Goal: Information Seeking & Learning: Learn about a topic

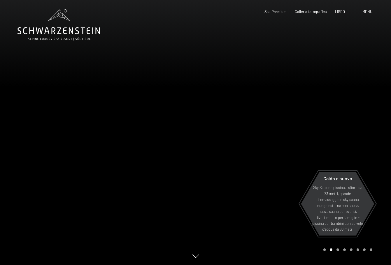
click at [318, 15] on div "Libro Richieste Spa Premium Galleria fotografica LIBRO menu DI ESSO IT Buono Ga…" at bounding box center [310, 11] width 125 height 5
click at [320, 11] on font "Galleria fotografica" at bounding box center [311, 10] width 32 height 5
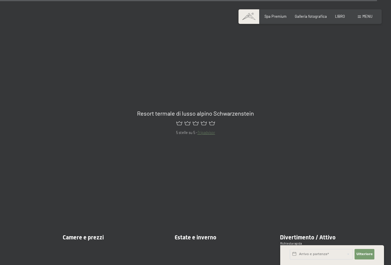
scroll to position [5366, 0]
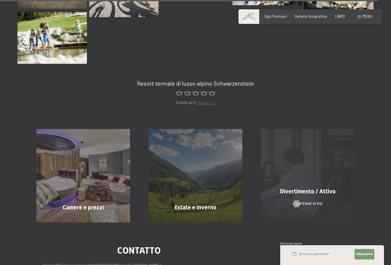
click at [322, 177] on div "Divertimento / Attivo Saperne di più" at bounding box center [308, 176] width 112 height 94
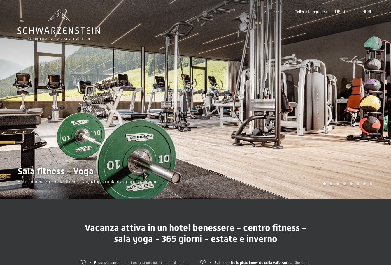
click at [242, 122] on div at bounding box center [294, 99] width 196 height 199
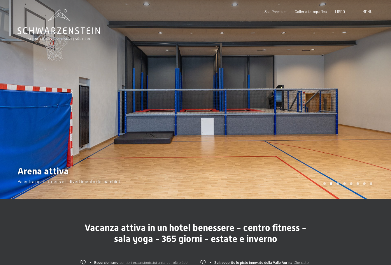
click at [309, 110] on div at bounding box center [294, 99] width 196 height 199
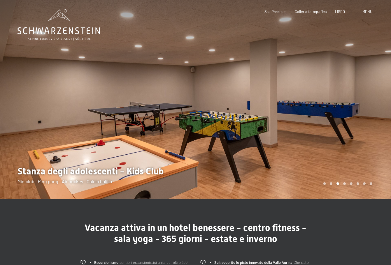
click at [323, 106] on div at bounding box center [294, 99] width 196 height 199
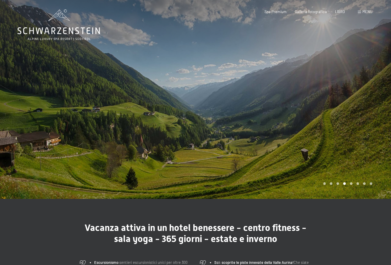
click at [323, 105] on div at bounding box center [294, 99] width 196 height 199
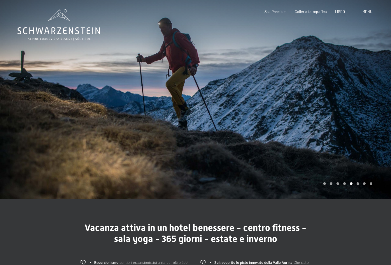
click at [323, 105] on div at bounding box center [294, 99] width 196 height 199
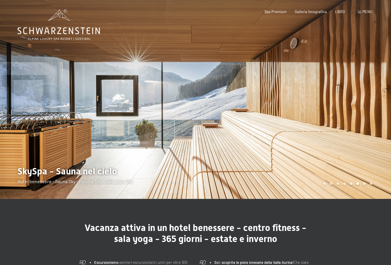
click at [323, 105] on div at bounding box center [294, 99] width 196 height 199
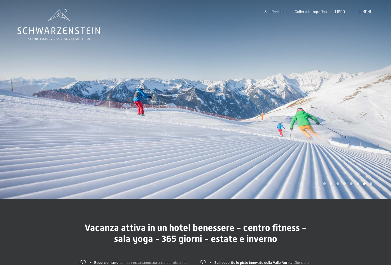
click at [323, 105] on div at bounding box center [294, 99] width 196 height 199
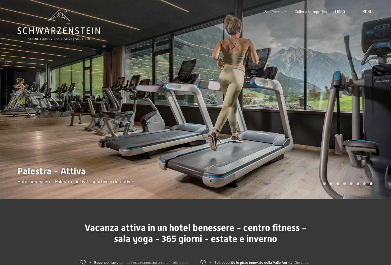
click at [323, 105] on div at bounding box center [294, 99] width 196 height 199
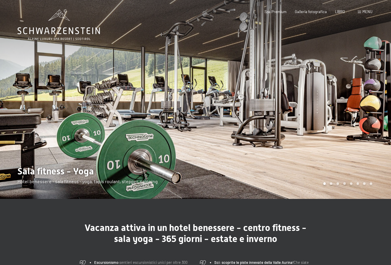
click at [323, 105] on div at bounding box center [294, 99] width 196 height 199
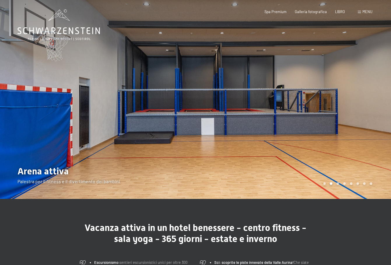
click at [323, 105] on div at bounding box center [294, 99] width 196 height 199
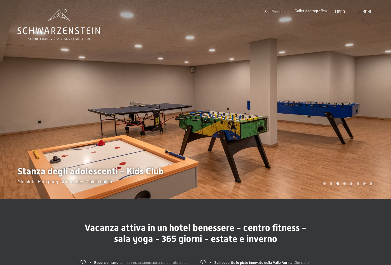
click at [316, 11] on font "Galleria fotografica" at bounding box center [311, 10] width 32 height 5
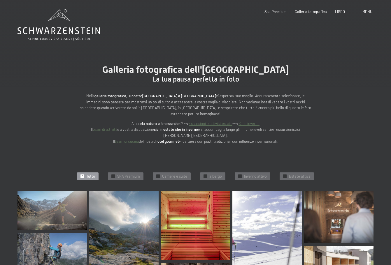
click at [360, 12] on span at bounding box center [359, 12] width 3 height 3
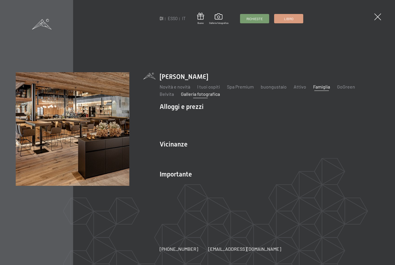
click at [321, 90] on font "Famiglia" at bounding box center [322, 87] width 17 height 6
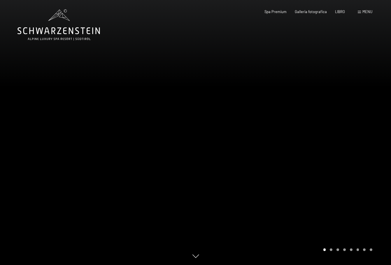
click at [329, 114] on div at bounding box center [294, 132] width 196 height 265
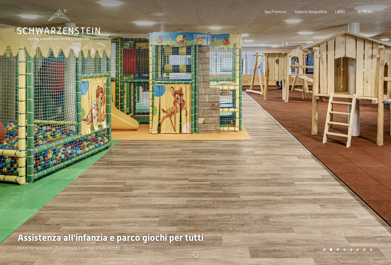
click at [330, 114] on div at bounding box center [294, 132] width 196 height 265
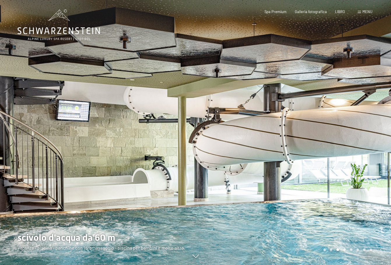
click at [330, 114] on div at bounding box center [294, 132] width 196 height 265
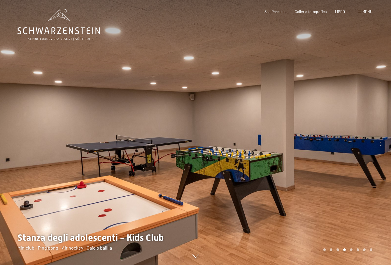
click at [330, 114] on div at bounding box center [294, 132] width 196 height 265
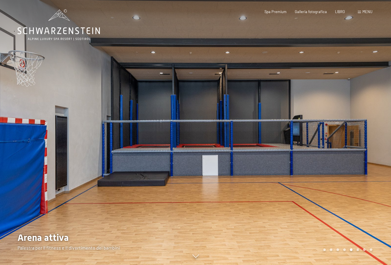
click at [330, 114] on div at bounding box center [294, 132] width 196 height 265
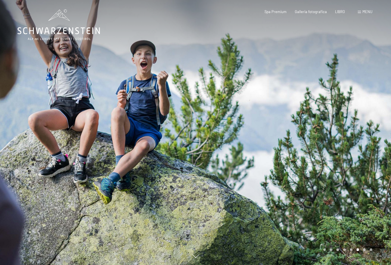
click at [330, 114] on div at bounding box center [294, 132] width 196 height 265
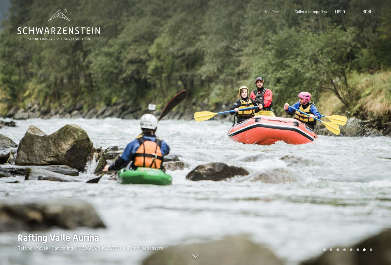
click at [330, 114] on div at bounding box center [294, 132] width 196 height 265
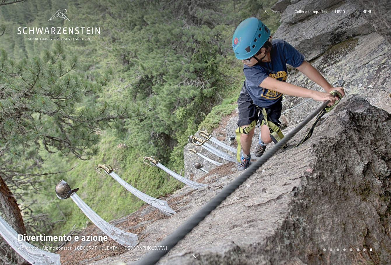
click at [329, 113] on div at bounding box center [294, 132] width 196 height 265
